Goal: Task Accomplishment & Management: Manage account settings

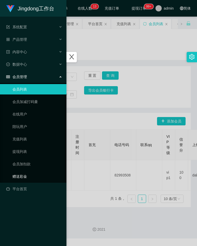
click at [27, 173] on link "赠送彩金" at bounding box center [37, 176] width 50 height 10
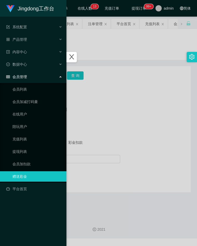
drag, startPoint x: 105, startPoint y: 56, endPoint x: 81, endPoint y: 68, distance: 27.3
click at [105, 56] on div at bounding box center [98, 123] width 197 height 246
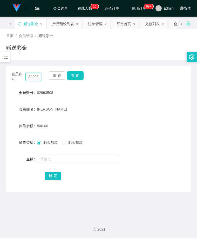
click at [35, 77] on input "82993508" at bounding box center [33, 77] width 16 height 8
paste input "text"
drag, startPoint x: 33, startPoint y: 77, endPoint x: 37, endPoint y: 77, distance: 3.6
click at [33, 77] on input "text" at bounding box center [33, 77] width 16 height 8
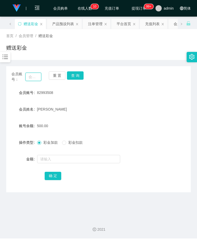
click at [39, 76] on input "text" at bounding box center [33, 77] width 16 height 8
click at [154, 103] on form "会员账号 82993508 会员姓名 Tan LiFang 账号余额 500.00 操作类型 彩金加款 彩金扣款 金额 确 定" at bounding box center [98, 135] width 185 height 94
click at [35, 78] on input "text" at bounding box center [33, 77] width 16 height 8
paste input "jerrytang365"
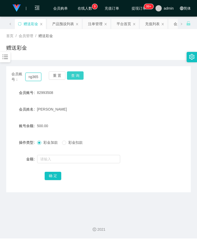
type input "jerrytang365"
click at [73, 76] on button "查 询" at bounding box center [75, 75] width 17 height 8
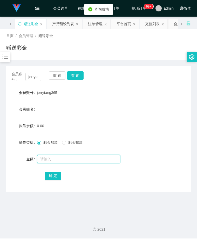
click at [55, 159] on input "text" at bounding box center [78, 159] width 83 height 8
type input "100"
drag, startPoint x: 52, startPoint y: 181, endPoint x: 53, endPoint y: 178, distance: 3.2
click at [52, 181] on div "会员账号： jerrytang365 重 置 查 询 会员账号 jerrytang365 会员姓名 账号余额 0.00 操作类型 彩金加款 彩金扣款 金额 1…" at bounding box center [98, 129] width 185 height 126
click at [53, 178] on button "确 定" at bounding box center [53, 176] width 17 height 8
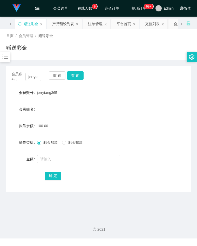
click at [160, 98] on form "会员账号 jerrytang365 会员姓名 账号余额 100.00 操作类型 彩金加款 彩金扣款 金额 确 定" at bounding box center [98, 135] width 185 height 94
click at [31, 75] on input "jerrytang365" at bounding box center [33, 77] width 16 height 8
click at [73, 77] on button "查 询" at bounding box center [75, 75] width 17 height 8
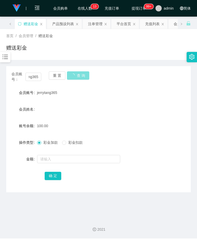
scroll to position [0, 0]
click at [147, 103] on form "会员账号 jerrytang365 会员姓名 账号余额 150.00 操作类型 彩金加款 彩金扣款 金额 确 定" at bounding box center [98, 135] width 185 height 94
click at [2, 56] on div at bounding box center [5, 57] width 10 height 10
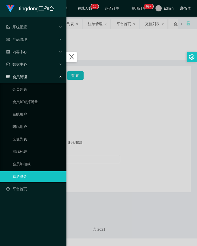
drag, startPoint x: 177, startPoint y: 109, endPoint x: 120, endPoint y: 85, distance: 61.7
click at [176, 108] on div at bounding box center [98, 123] width 197 height 246
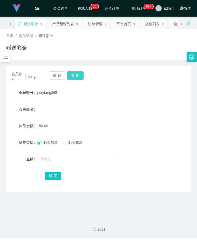
click at [75, 75] on button "查 询" at bounding box center [75, 75] width 17 height 8
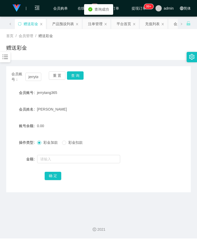
click at [5, 56] on icon "图标: bars" at bounding box center [5, 57] width 7 height 7
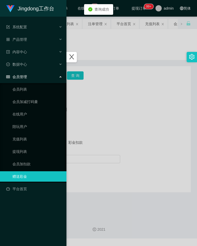
click at [99, 84] on div at bounding box center [98, 123] width 197 height 246
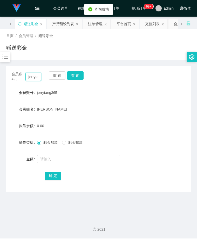
click at [29, 78] on input "jerrytang365" at bounding box center [33, 77] width 16 height 8
click at [11, 61] on div "会员账号： jerrytang365 重 置 查 询 会员账号 jerrytang365 会员姓名 TANG JUNJUN 账号余额 0.00 操作类型 彩金…" at bounding box center [98, 126] width 185 height 133
click at [6, 60] on icon "图标: bars" at bounding box center [5, 57] width 7 height 7
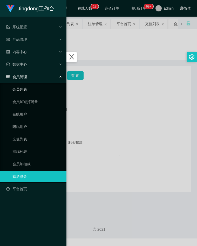
click at [28, 90] on link "会员列表" at bounding box center [37, 89] width 50 height 10
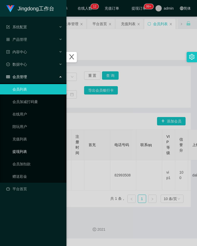
drag, startPoint x: 28, startPoint y: 150, endPoint x: 44, endPoint y: 146, distance: 16.7
click at [28, 150] on link "提现列表" at bounding box center [37, 152] width 50 height 10
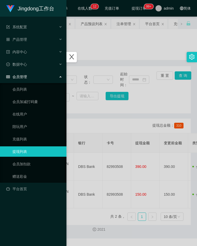
click at [105, 118] on div at bounding box center [98, 123] width 197 height 246
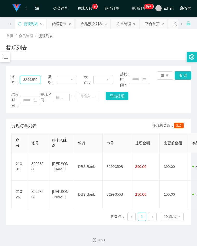
click at [34, 80] on input "82993508" at bounding box center [30, 80] width 20 height 8
paste input "jerrytang365"
type input "jerrytang365"
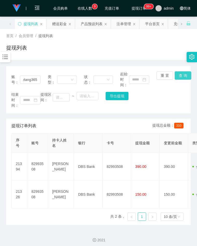
click at [176, 75] on button "查 询" at bounding box center [183, 75] width 17 height 8
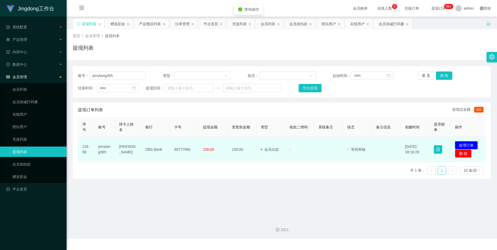
click at [197, 143] on button "处理订单" at bounding box center [466, 145] width 23 height 8
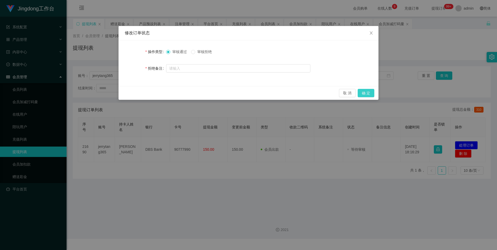
drag, startPoint x: 371, startPoint y: 93, endPoint x: 368, endPoint y: 94, distance: 3.1
click at [197, 93] on button "确 定" at bounding box center [366, 93] width 17 height 8
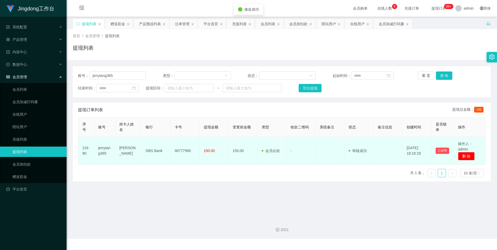
click at [187, 149] on td "90777990" at bounding box center [184, 151] width 29 height 28
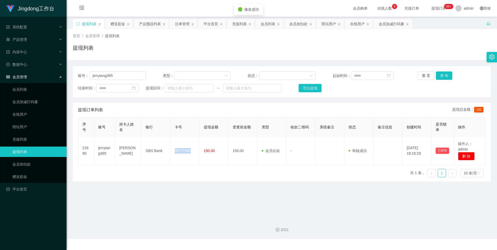
copy td "90777990"
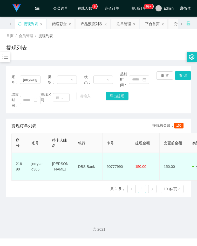
click at [88, 168] on td "DBS Bank" at bounding box center [88, 167] width 29 height 28
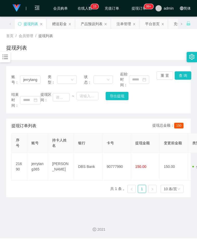
click at [163, 94] on div "结束时间： 提现区间： ~ 导出提现" at bounding box center [98, 100] width 174 height 16
click at [8, 58] on icon "图标: bars" at bounding box center [5, 57] width 7 height 7
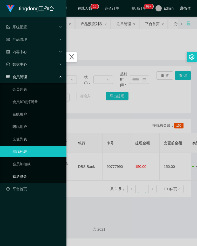
click at [27, 174] on link "赠送彩金" at bounding box center [37, 176] width 50 height 10
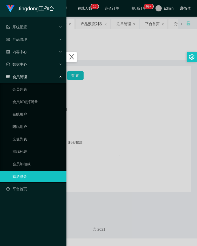
click at [123, 131] on div at bounding box center [98, 123] width 197 height 246
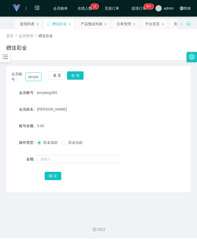
click at [31, 79] on input "jerrytang365" at bounding box center [33, 77] width 16 height 8
paste input "bookwormyu"
type input "bookwormyu"
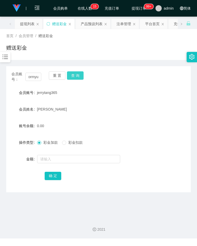
click at [79, 74] on button "查 询" at bounding box center [75, 75] width 17 height 8
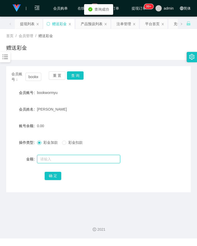
click at [66, 161] on input "text" at bounding box center [78, 159] width 83 height 8
type input "300"
click at [56, 176] on button "确 定" at bounding box center [53, 176] width 17 height 8
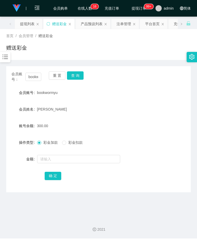
drag, startPoint x: 157, startPoint y: 86, endPoint x: 141, endPoint y: 85, distance: 16.1
click at [157, 86] on div "会员账号： bookwormyu 重 置 查 询 会员账号 bookwormyu 会员姓名 Yu Jian 账号余额 300.00 操作类型 彩金加款 彩金扣…" at bounding box center [98, 129] width 185 height 126
click at [32, 78] on input "bookwormyu" at bounding box center [33, 77] width 16 height 8
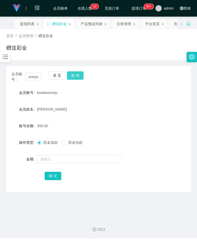
drag, startPoint x: 82, startPoint y: 72, endPoint x: 78, endPoint y: 73, distance: 4.2
click at [82, 72] on button "查 询" at bounding box center [75, 75] width 17 height 8
click at [78, 73] on button "查 询" at bounding box center [75, 75] width 17 height 8
click at [151, 122] on div "账号余额 375.00" at bounding box center [98, 126] width 185 height 10
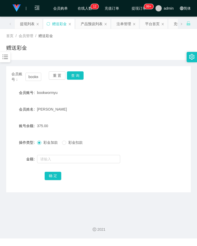
click at [7, 59] on icon "图标: bars" at bounding box center [5, 57] width 5 height 4
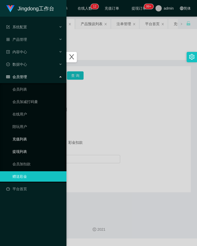
drag, startPoint x: 22, startPoint y: 151, endPoint x: 30, endPoint y: 144, distance: 10.4
click at [22, 150] on link "提现列表" at bounding box center [37, 152] width 50 height 10
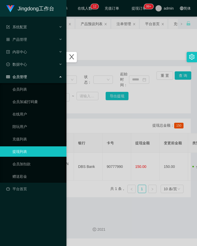
click at [102, 107] on div at bounding box center [98, 123] width 197 height 246
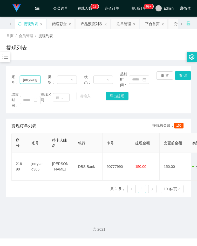
click at [31, 80] on input "jerrytang365" at bounding box center [30, 80] width 20 height 8
paste input "bookwormyu"
type input "bookwormyu"
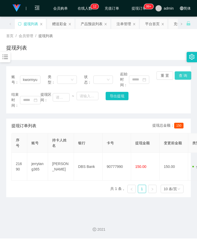
click at [182, 76] on button "查 询" at bounding box center [183, 75] width 17 height 8
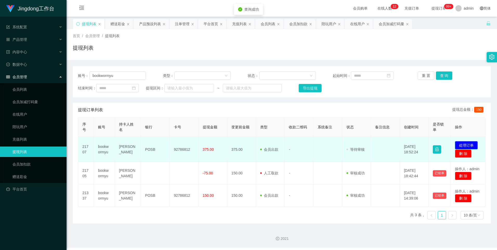
click at [197, 147] on button "处理订单" at bounding box center [466, 145] width 23 height 8
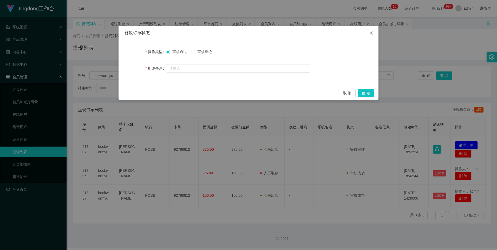
click at [197, 88] on div "取 消 确 定" at bounding box center [248, 93] width 260 height 14
click at [197, 90] on button "确 定" at bounding box center [366, 93] width 17 height 8
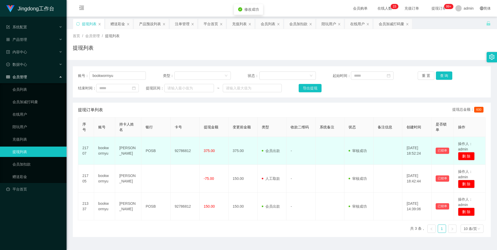
click at [181, 149] on td "92786812" at bounding box center [184, 151] width 29 height 28
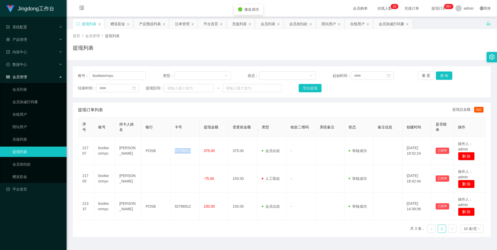
copy td "92786812"
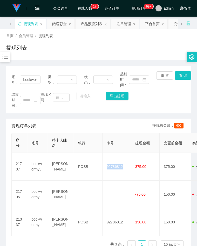
drag, startPoint x: 139, startPoint y: 45, endPoint x: 106, endPoint y: 58, distance: 35.3
click at [139, 45] on div "提现列表" at bounding box center [98, 50] width 185 height 12
click at [29, 80] on input "bookwormyu" at bounding box center [30, 80] width 20 height 8
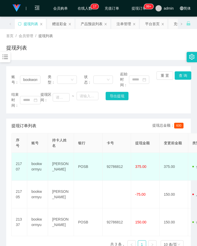
click at [119, 168] on td "92786812" at bounding box center [117, 167] width 29 height 28
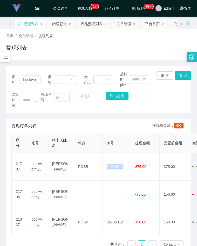
copy td "92786812"
click at [160, 100] on div "结束时间： 提现区间： ~ 导出提现" at bounding box center [98, 100] width 174 height 16
click at [8, 59] on icon "图标: bars" at bounding box center [5, 57] width 7 height 7
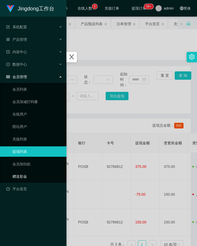
click at [37, 173] on link "赠送彩金" at bounding box center [37, 176] width 50 height 10
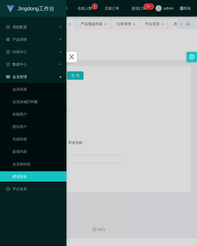
click at [122, 110] on div at bounding box center [98, 123] width 197 height 246
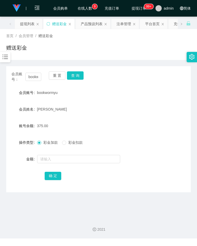
drag, startPoint x: 119, startPoint y: 83, endPoint x: 108, endPoint y: 84, distance: 11.7
click at [119, 83] on div "会员账号： bookwormyu 重 置 查 询 会员账号 bookwormyu 会员姓名 Yu Jian 账号余额 375.00 操作类型 彩金加款 彩金扣…" at bounding box center [98, 129] width 185 height 126
drag, startPoint x: 141, startPoint y: 135, endPoint x: 133, endPoint y: 135, distance: 8.1
click at [139, 135] on form "会员账号 bookwormyu 会员姓名 Yu Jian 账号余额 375.00 操作类型 彩金加款 彩金扣款 金额 确 定" at bounding box center [98, 135] width 185 height 94
drag, startPoint x: 74, startPoint y: 208, endPoint x: 10, endPoint y: 180, distance: 69.5
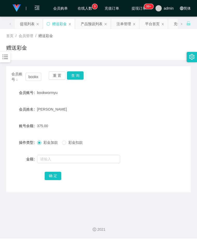
click at [70, 207] on main "关闭左侧 关闭右侧 关闭其它 刷新页面 提现列表 赠送彩金 产品预设列表 注单管理 平台首页 充值列表 会员列表 会员加扣款 陪玩用户 在线用户 会员加减打码…" at bounding box center [98, 116] width 197 height 198
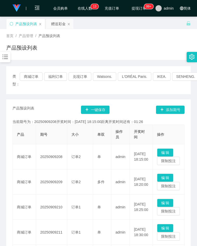
click at [95, 41] on div "首页 / 产品管理 / 产品预设列表 / 产品预设列表" at bounding box center [98, 44] width 185 height 23
